Goal: Feedback & Contribution: Leave review/rating

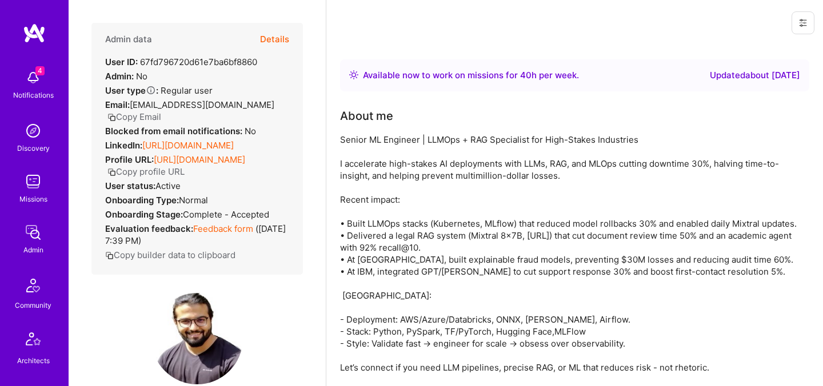
scroll to position [98, 0]
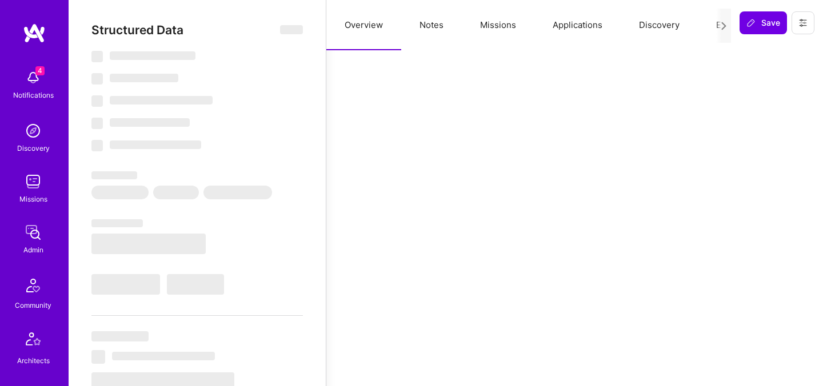
select select "Right Now"
select select "7"
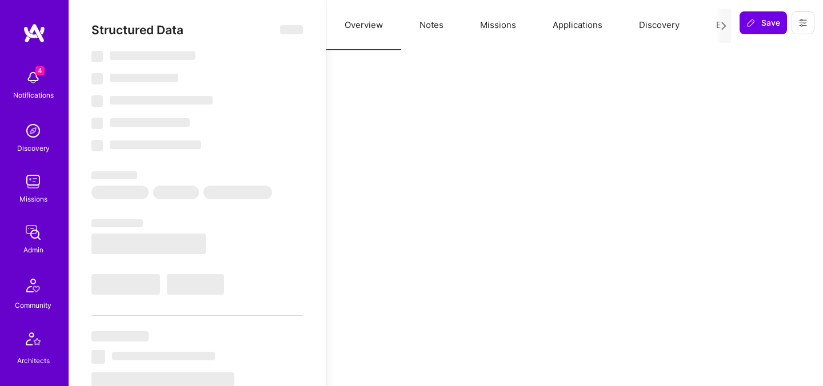
select select "PL"
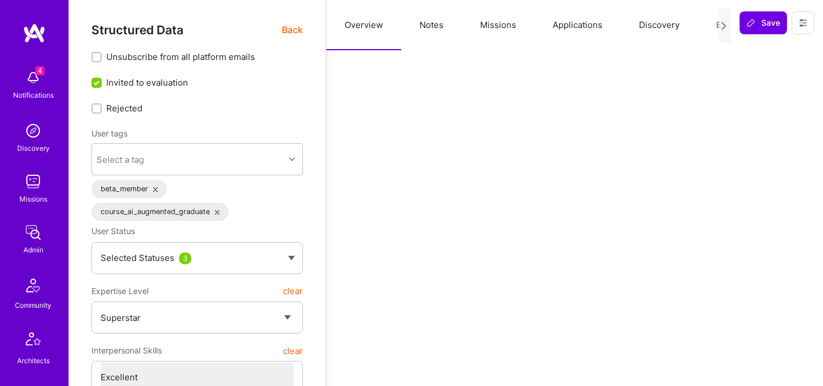
click at [706, 29] on button "Evaluation" at bounding box center [737, 25] width 78 height 50
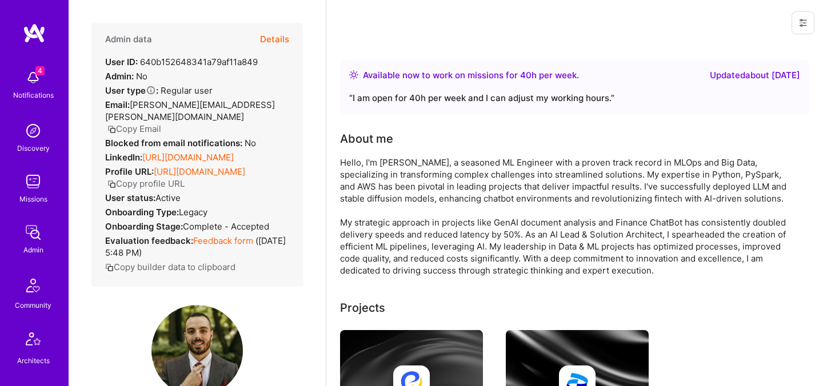
click at [272, 38] on button "Details" at bounding box center [274, 39] width 29 height 33
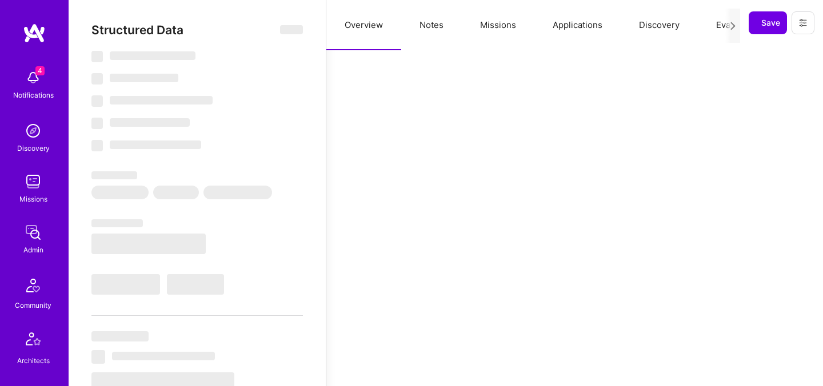
click at [719, 31] on button "Evaluation" at bounding box center [737, 25] width 78 height 50
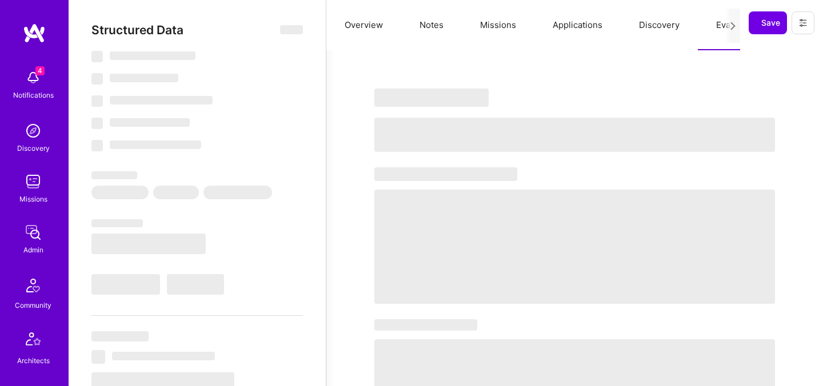
select select "Right Now"
select select "4"
select select "6"
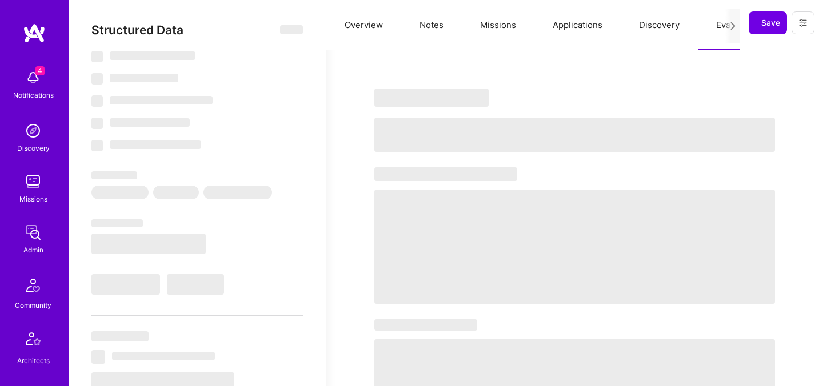
select select "RS"
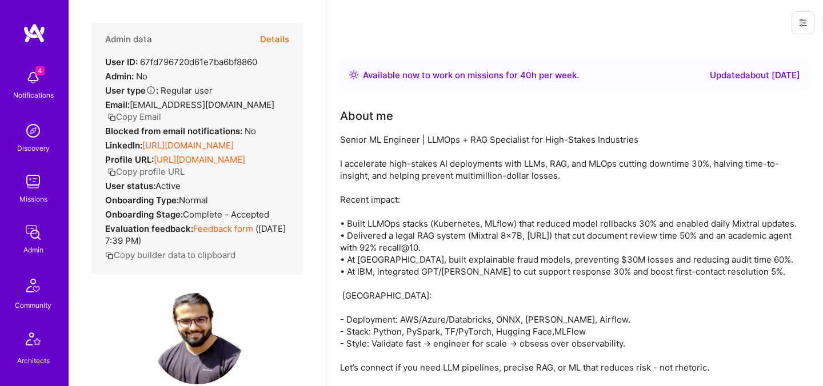
click at [279, 39] on button "Details" at bounding box center [274, 39] width 29 height 33
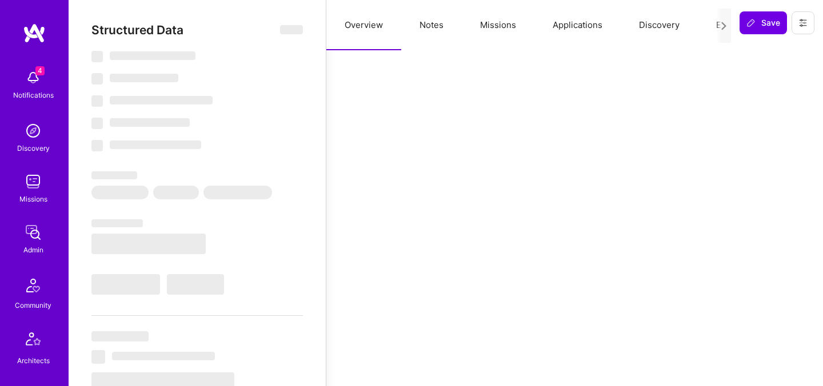
click at [716, 25] on div at bounding box center [723, 26] width 15 height 34
click at [713, 26] on button "Evaluation" at bounding box center [737, 25] width 78 height 50
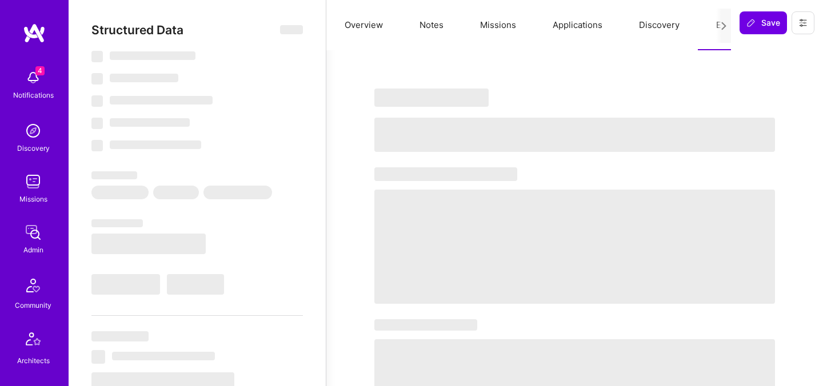
select select "Right Now"
select select "7"
select select "6"
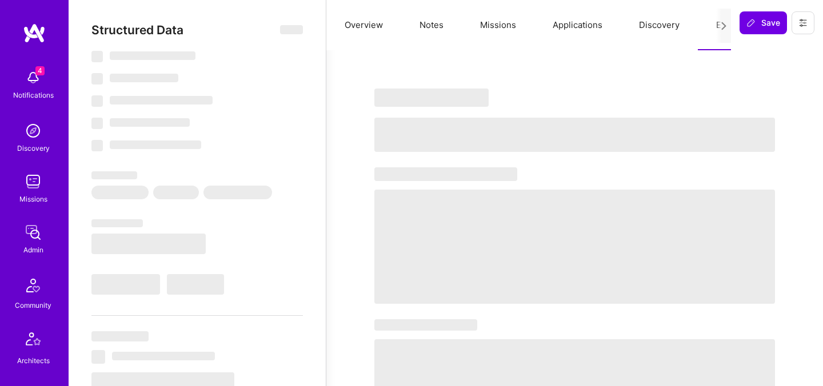
select select "IN"
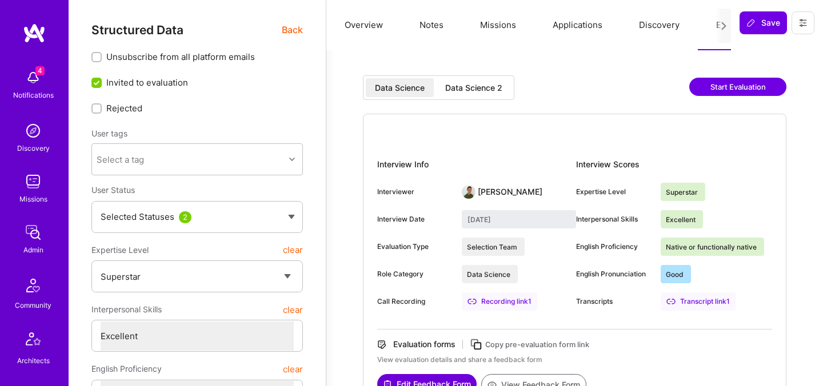
click at [491, 95] on div "Data Science 2" at bounding box center [473, 87] width 75 height 19
type input "September 2, 2025"
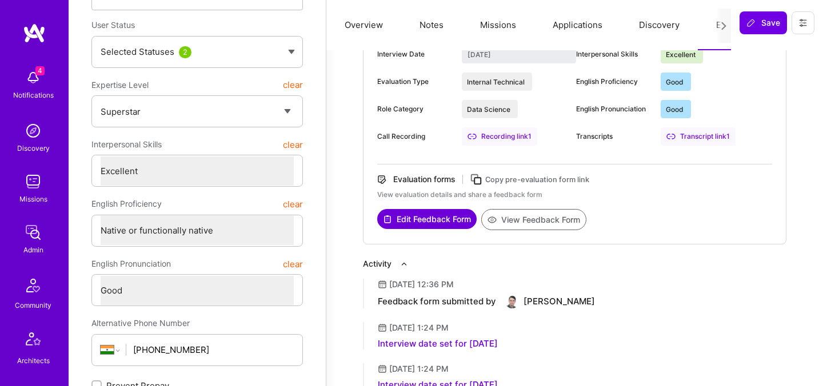
scroll to position [166, 0]
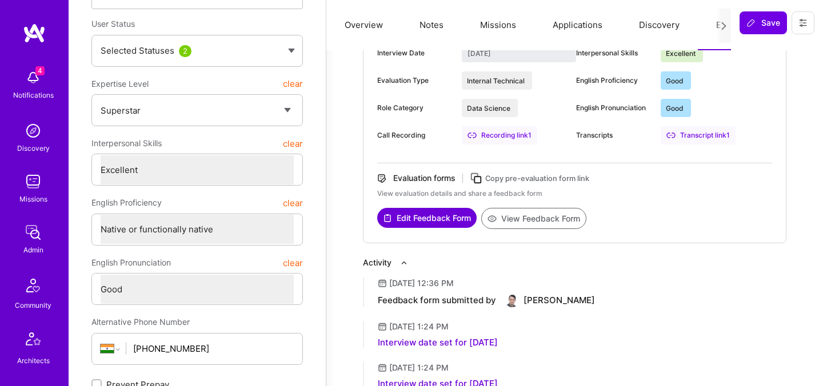
click at [519, 221] on button "View Feedback Form" at bounding box center [533, 218] width 105 height 21
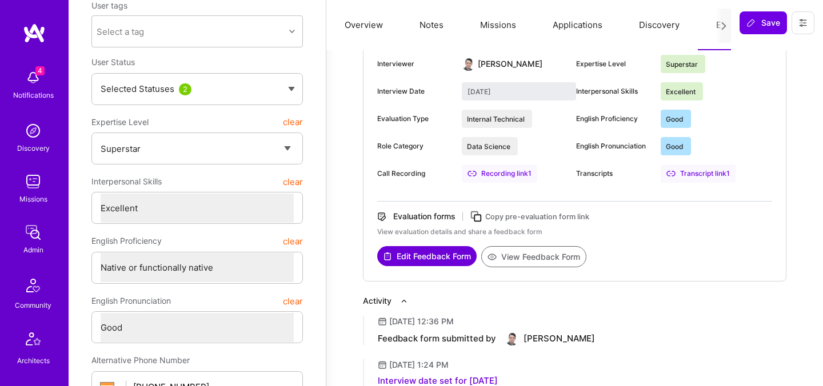
scroll to position [109, 0]
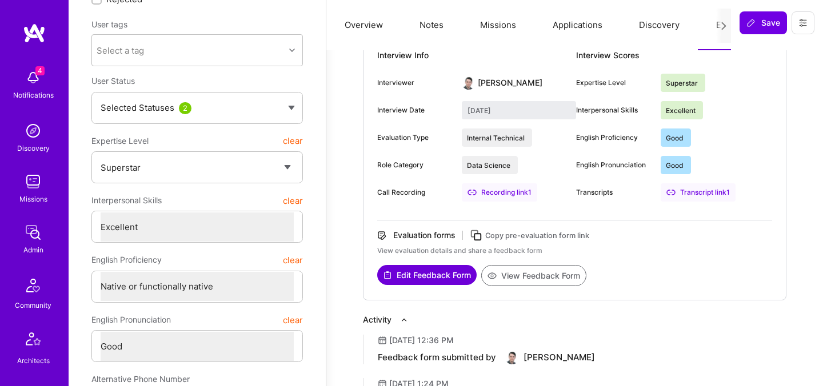
click at [575, 123] on div "Interview Info Interviewer Tomislav Peharda Interview Date September 2, 2025 Ev…" at bounding box center [476, 128] width 199 height 165
drag, startPoint x: 574, startPoint y: 81, endPoint x: 699, endPoint y: 167, distance: 151.5
click at [699, 167] on div "Interview Info Interviewer Tomislav Peharda Interview Date September 2, 2025 Ev…" at bounding box center [574, 128] width 395 height 165
copy div "Interview Date Evaluation Type Internal Technical Role Category Data Science Ca…"
click at [513, 274] on button "View Feedback Form" at bounding box center [533, 275] width 105 height 21
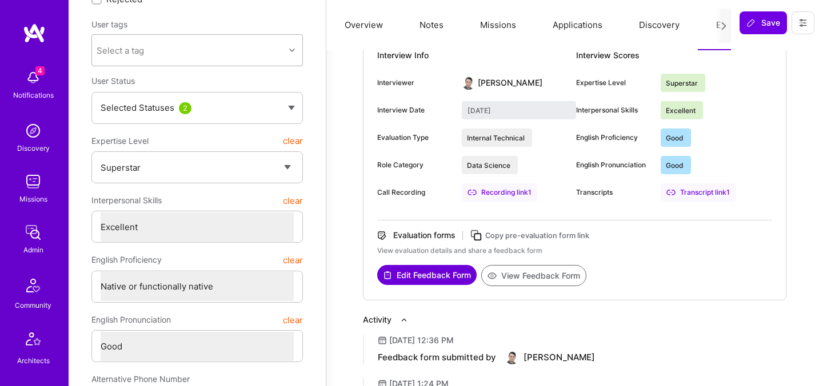
scroll to position [0, 0]
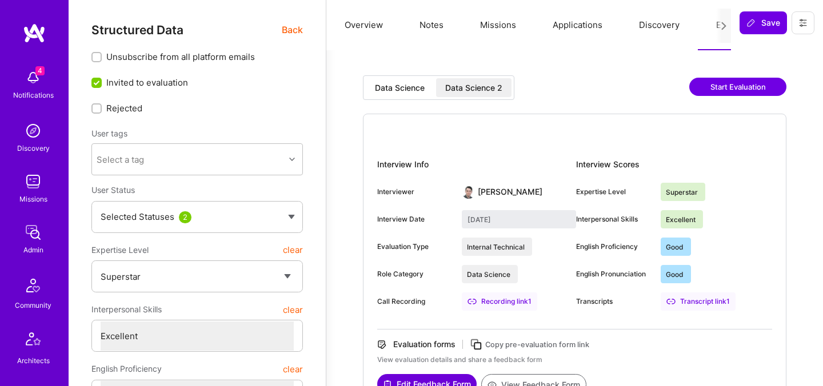
click at [294, 33] on span "Back" at bounding box center [292, 30] width 21 height 14
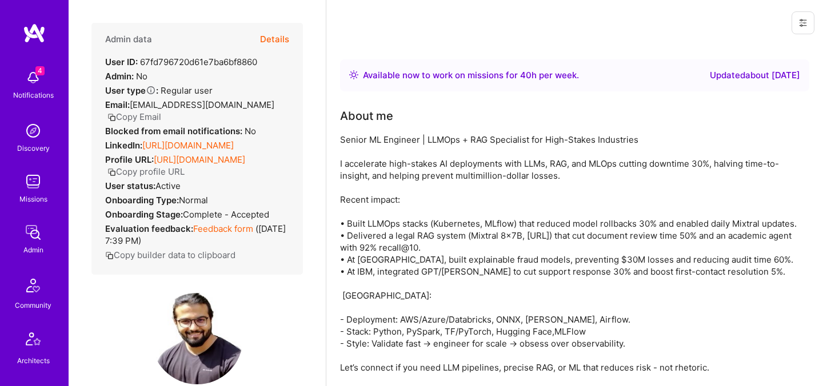
click at [286, 31] on button "Details" at bounding box center [274, 39] width 29 height 33
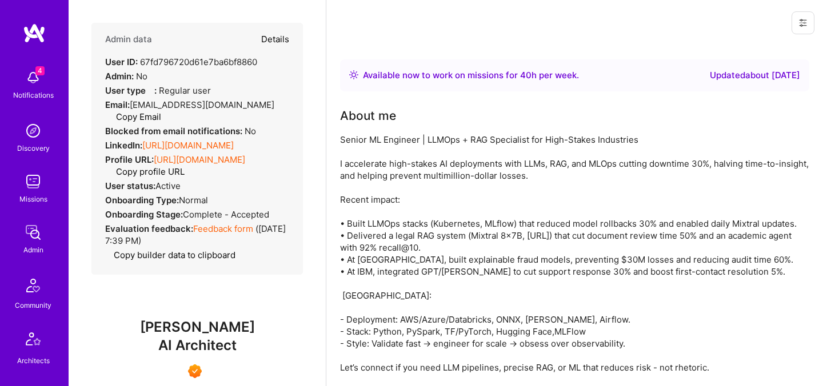
type textarea "x"
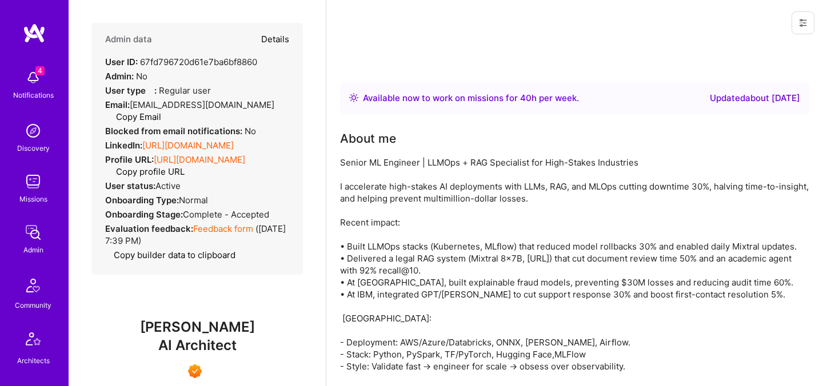
select select "7"
select select "6"
select select "IN"
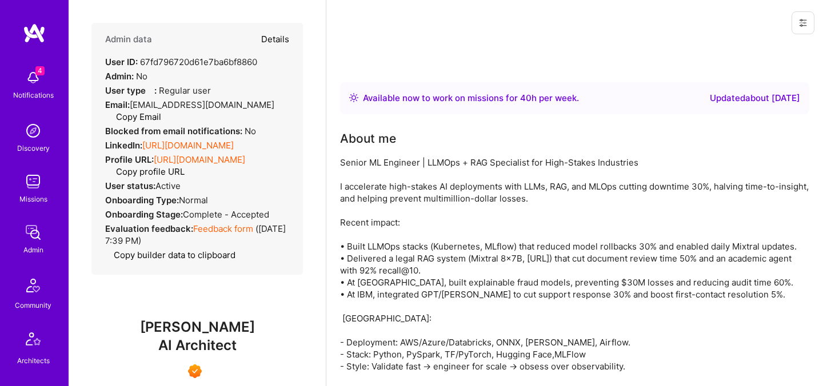
select select "Right Now"
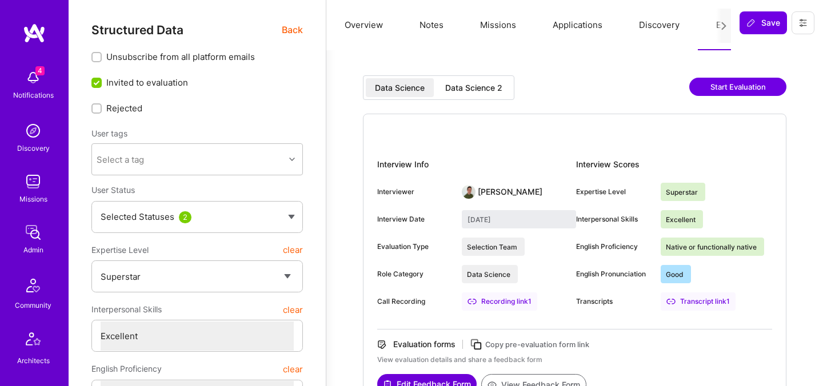
click at [287, 35] on span "Back" at bounding box center [292, 30] width 21 height 14
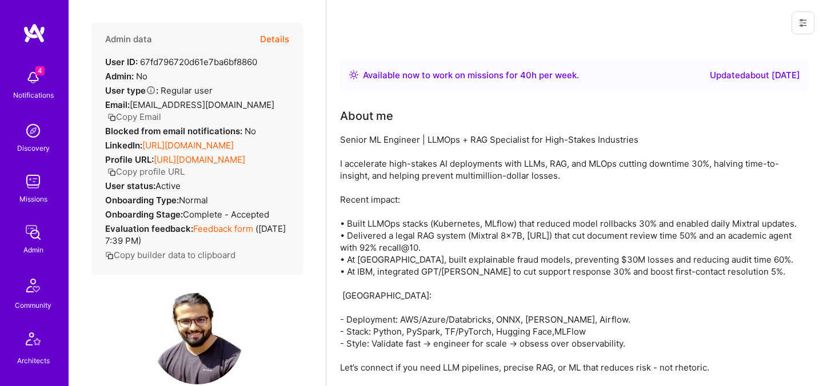
click at [280, 31] on button "Details" at bounding box center [274, 39] width 29 height 33
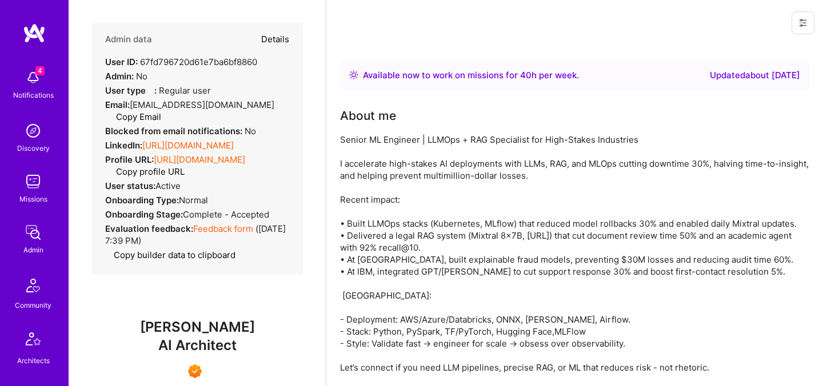
type textarea "x"
select select "7"
select select "6"
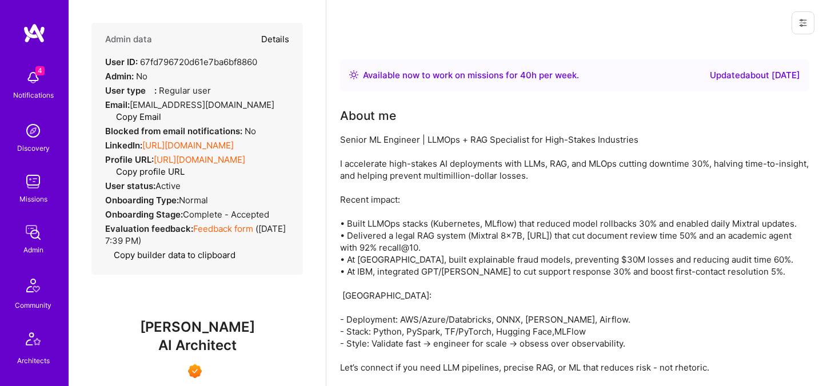
select select "IN"
select select "Right Now"
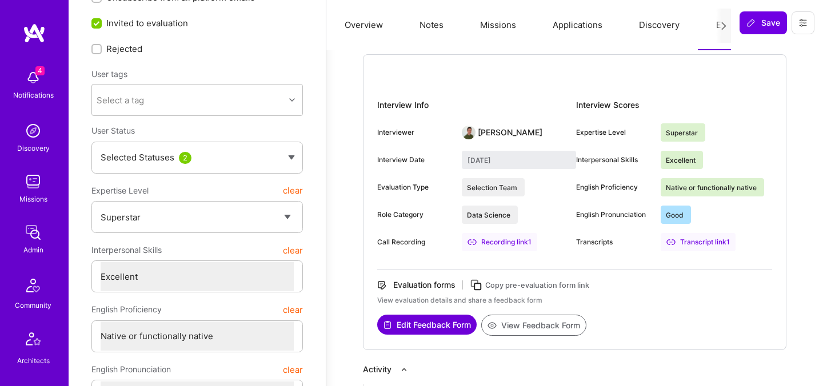
scroll to position [73, 0]
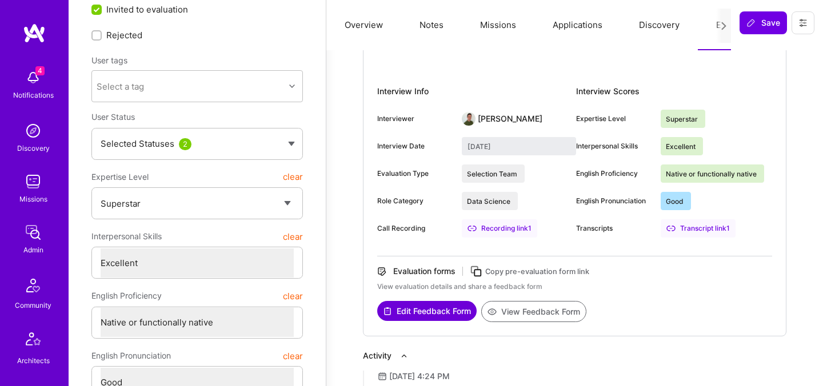
click at [521, 309] on button "View Feedback Form" at bounding box center [533, 311] width 105 height 21
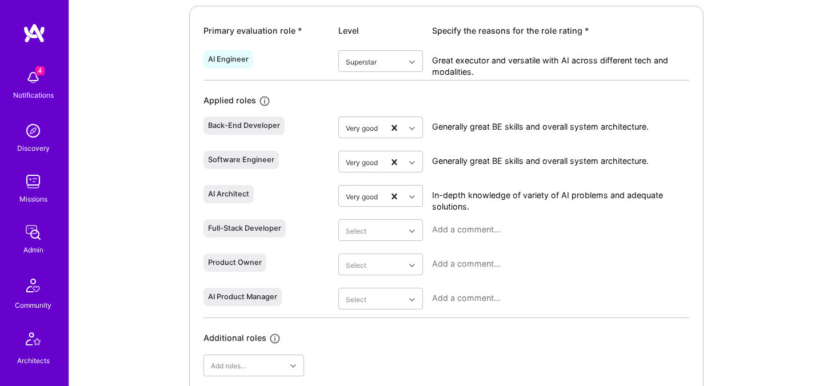
scroll to position [541, 0]
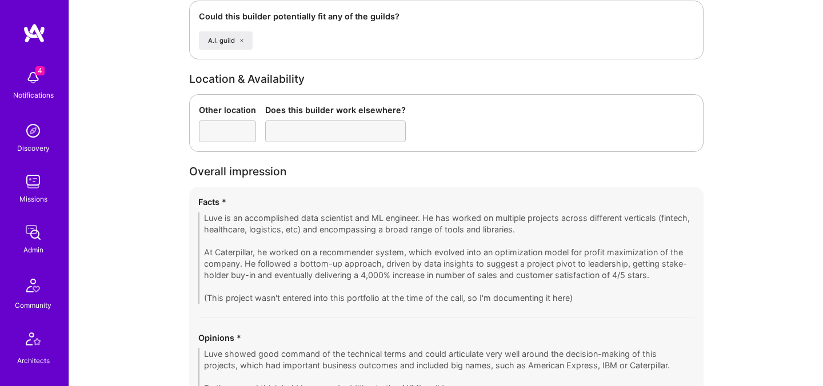
scroll to position [2247, 0]
